Goal: Information Seeking & Learning: Learn about a topic

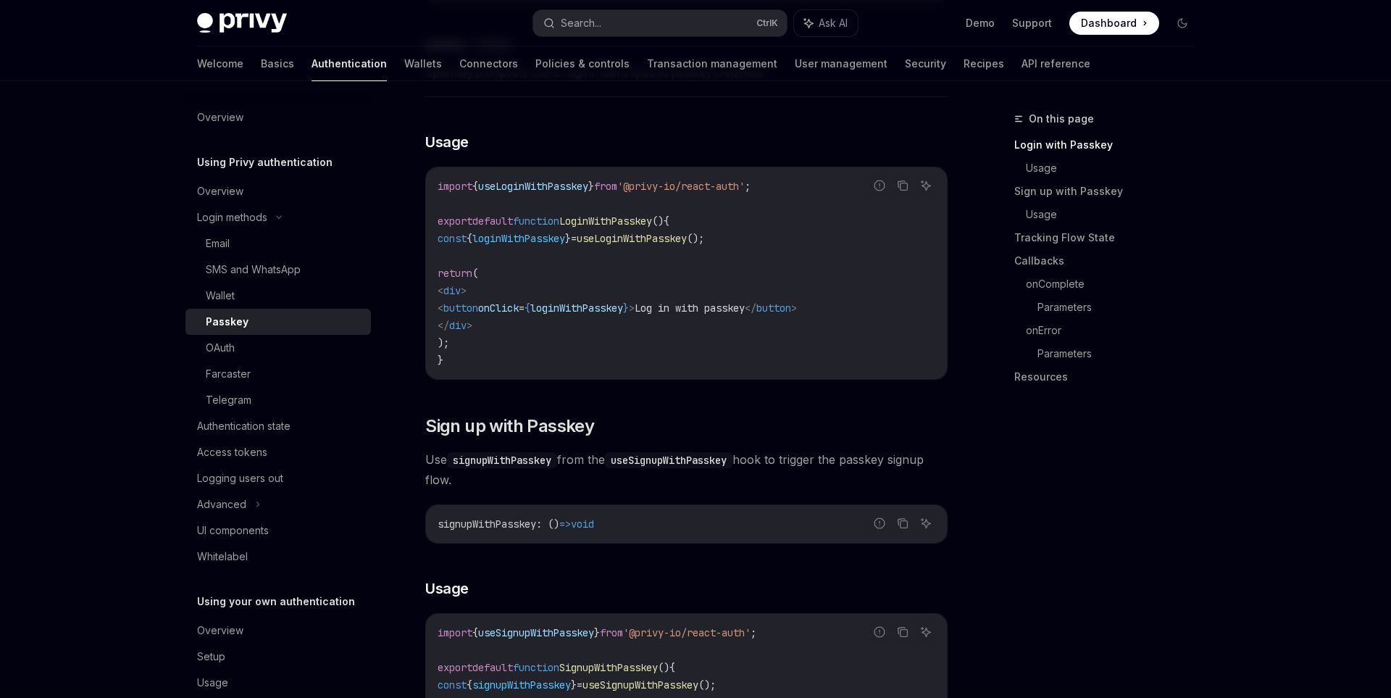
scroll to position [500, 0]
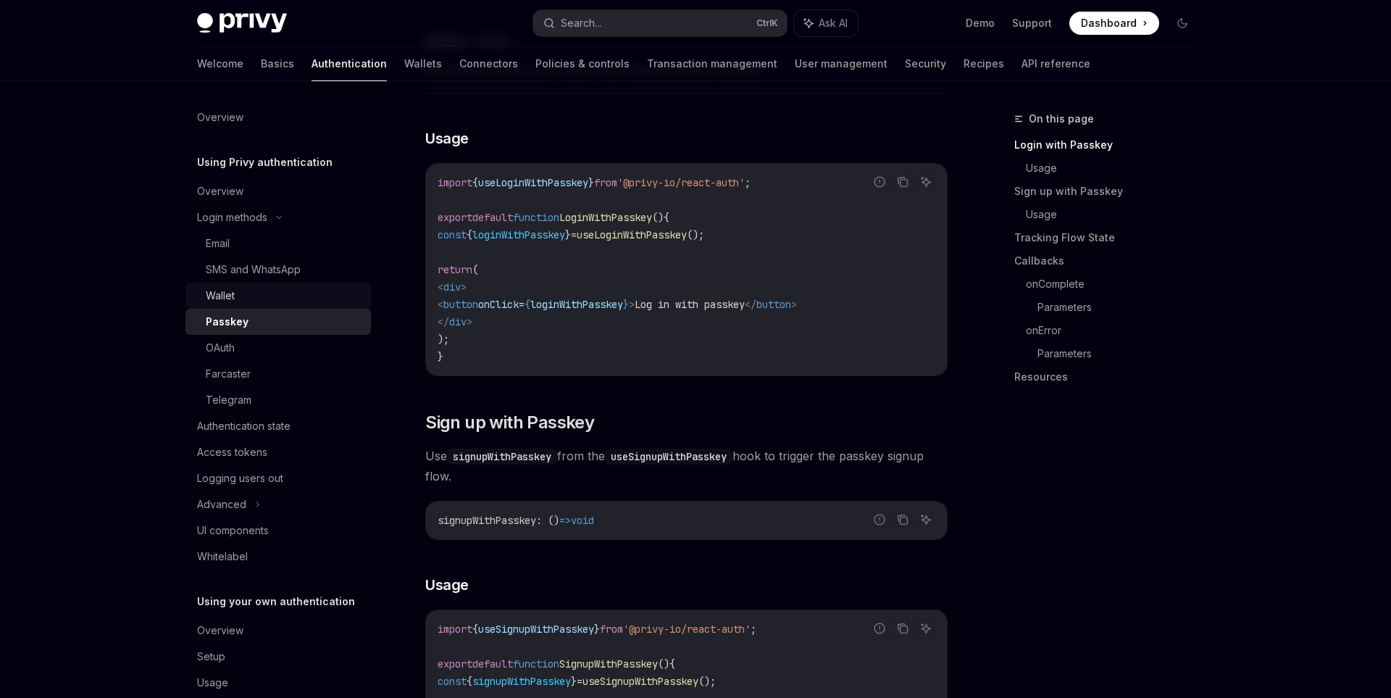
click at [243, 296] on div "Wallet" at bounding box center [284, 295] width 157 height 17
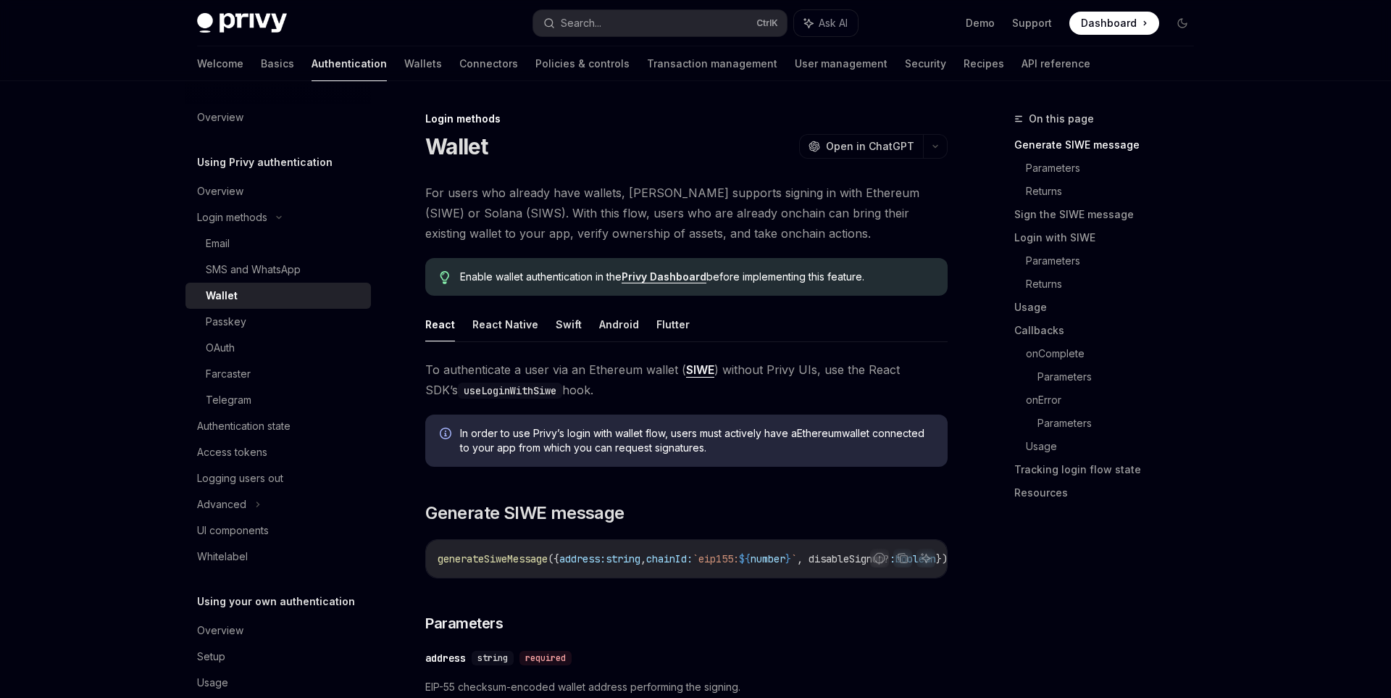
click at [255, 33] on img at bounding box center [242, 23] width 90 height 20
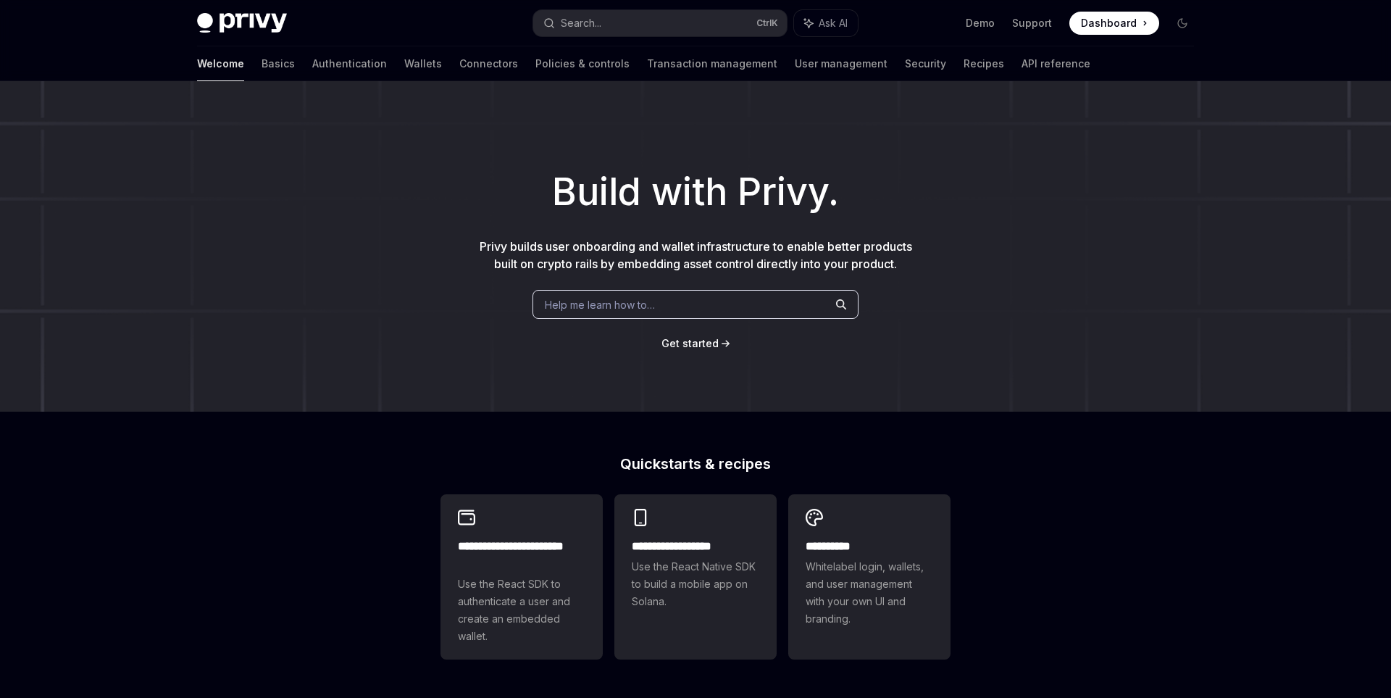
click at [207, 443] on div "**********" at bounding box center [695, 625] width 1391 height 1088
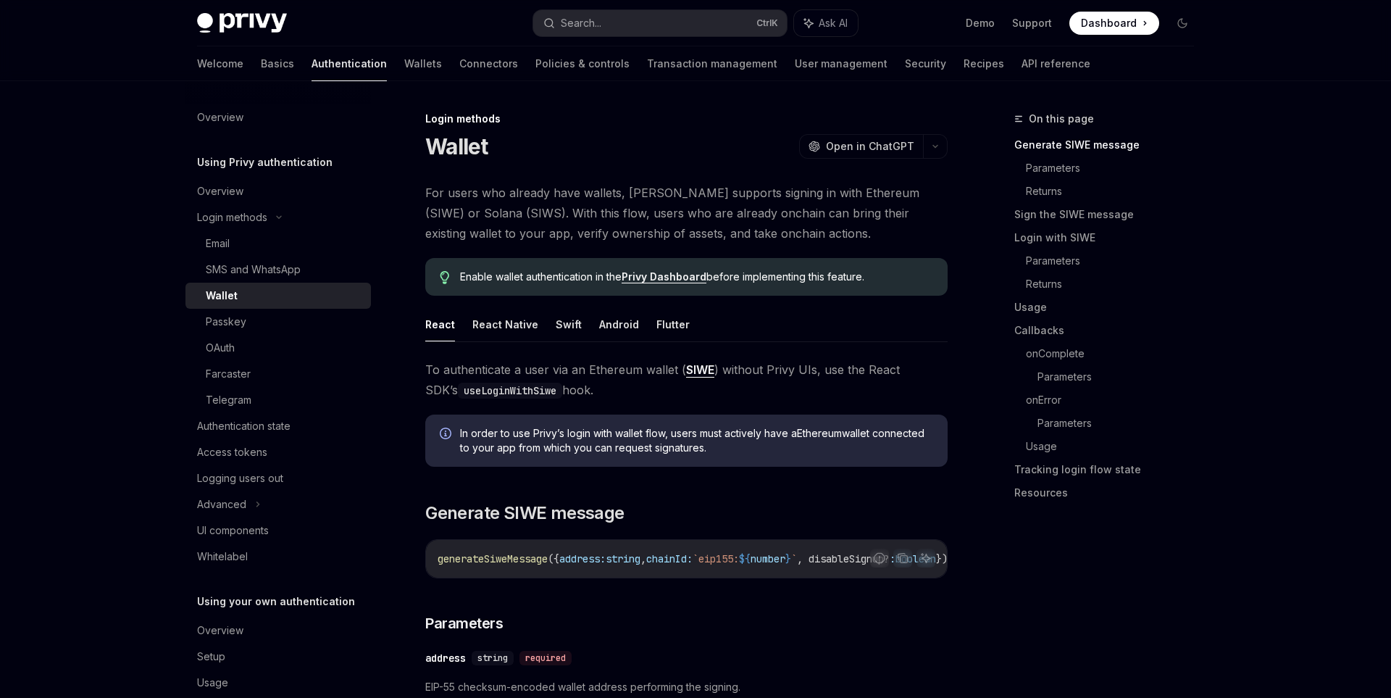
type textarea "*"
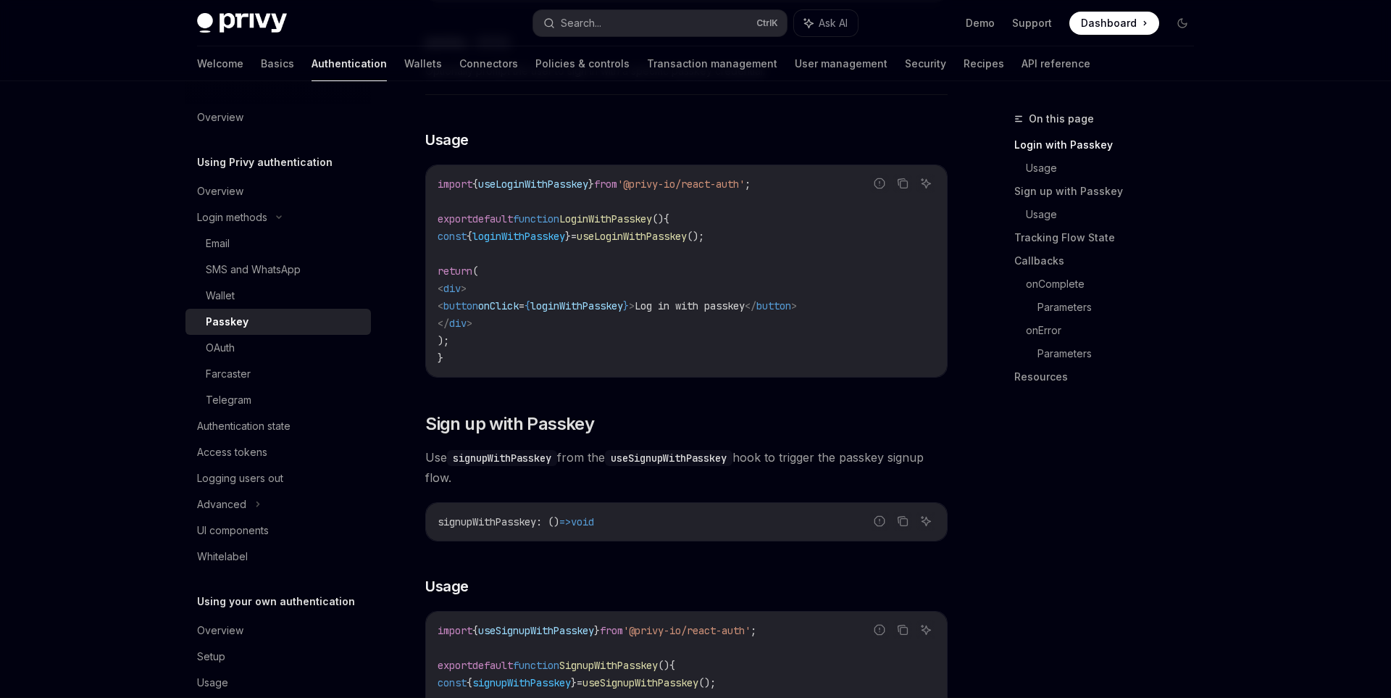
scroll to position [500, 0]
